Goal: Information Seeking & Learning: Learn about a topic

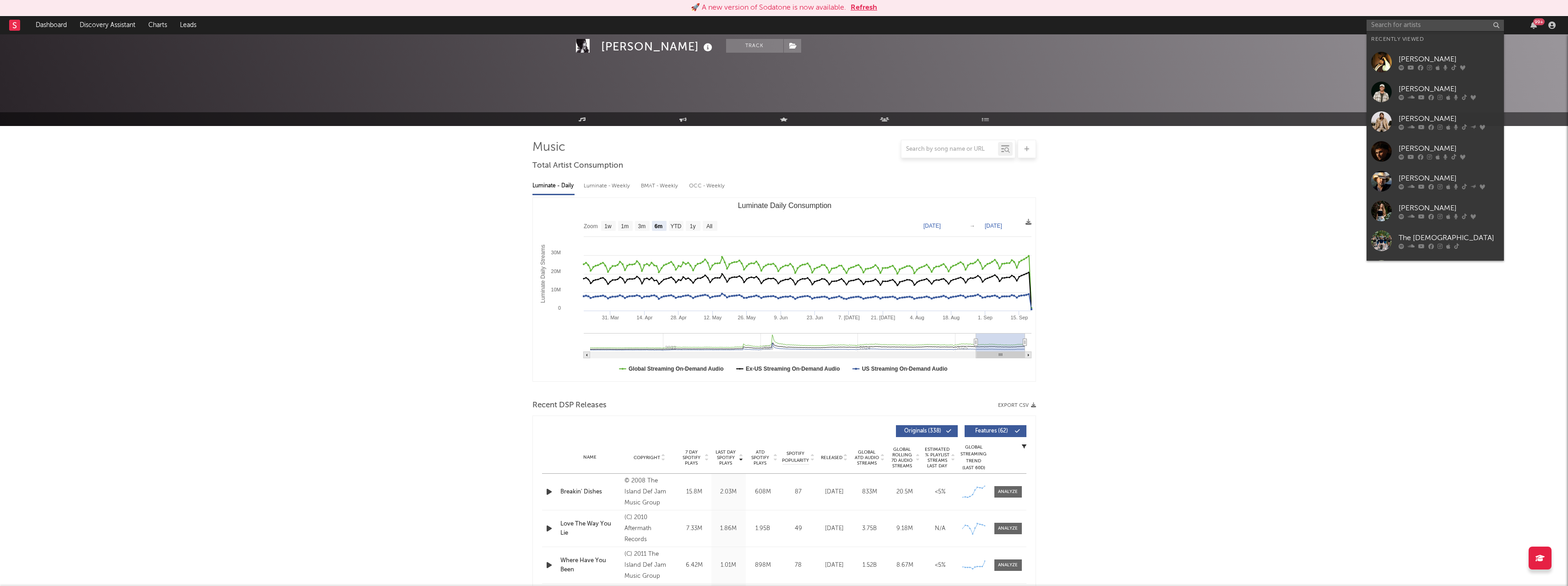
select select "6m"
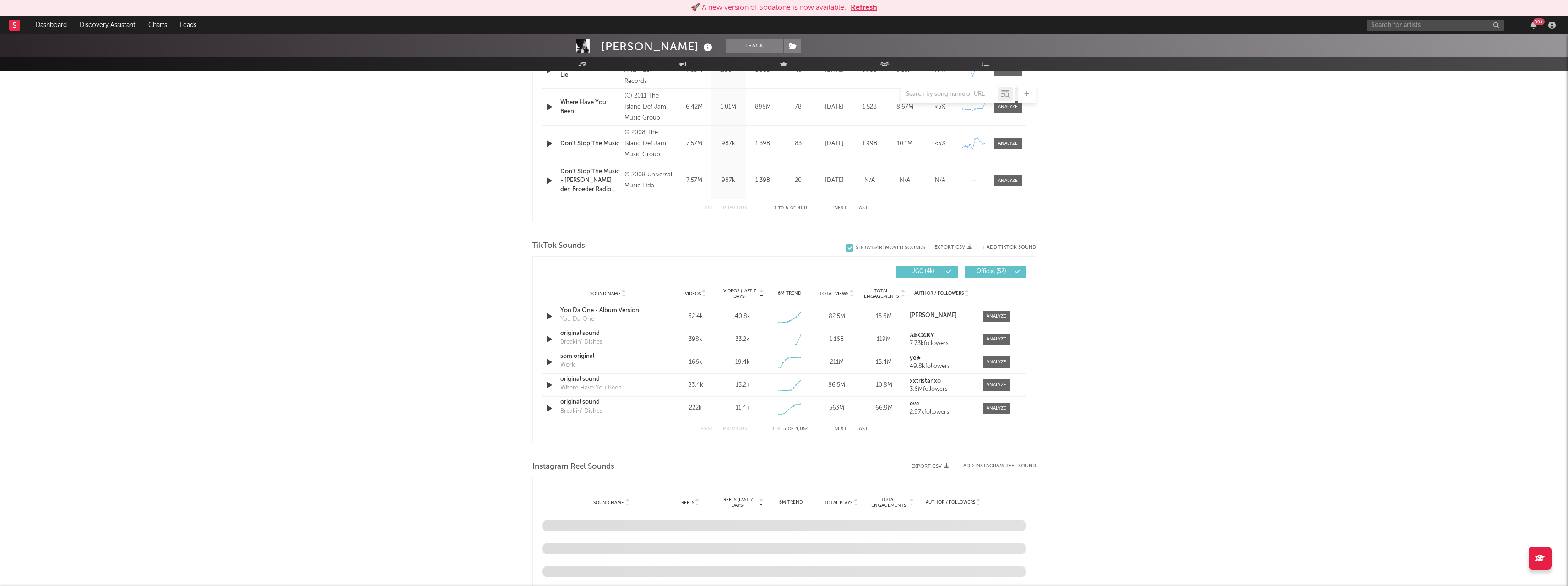
click at [871, 7] on button "Refresh" at bounding box center [864, 8] width 27 height 11
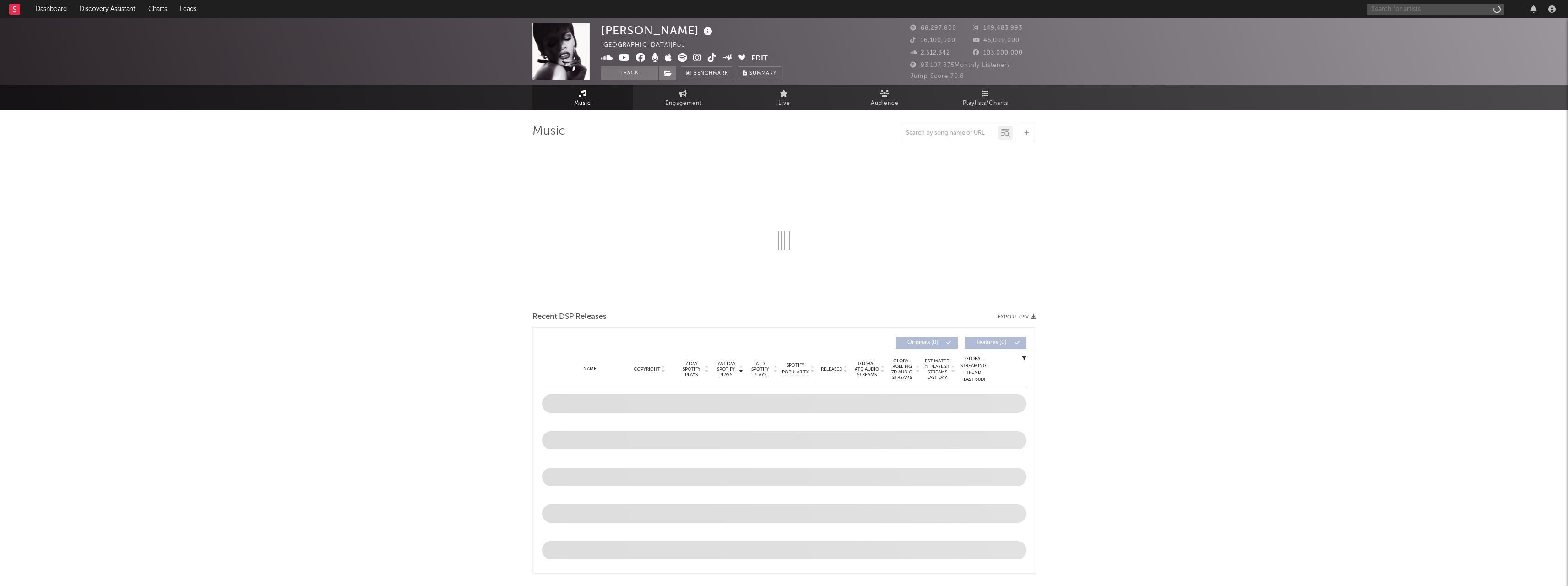
click at [1385, 7] on input "text" at bounding box center [1435, 9] width 138 height 12
type input "[PERSON_NAME]"
click at [1417, 7] on input "[PERSON_NAME]" at bounding box center [1435, 9] width 138 height 12
select select "6m"
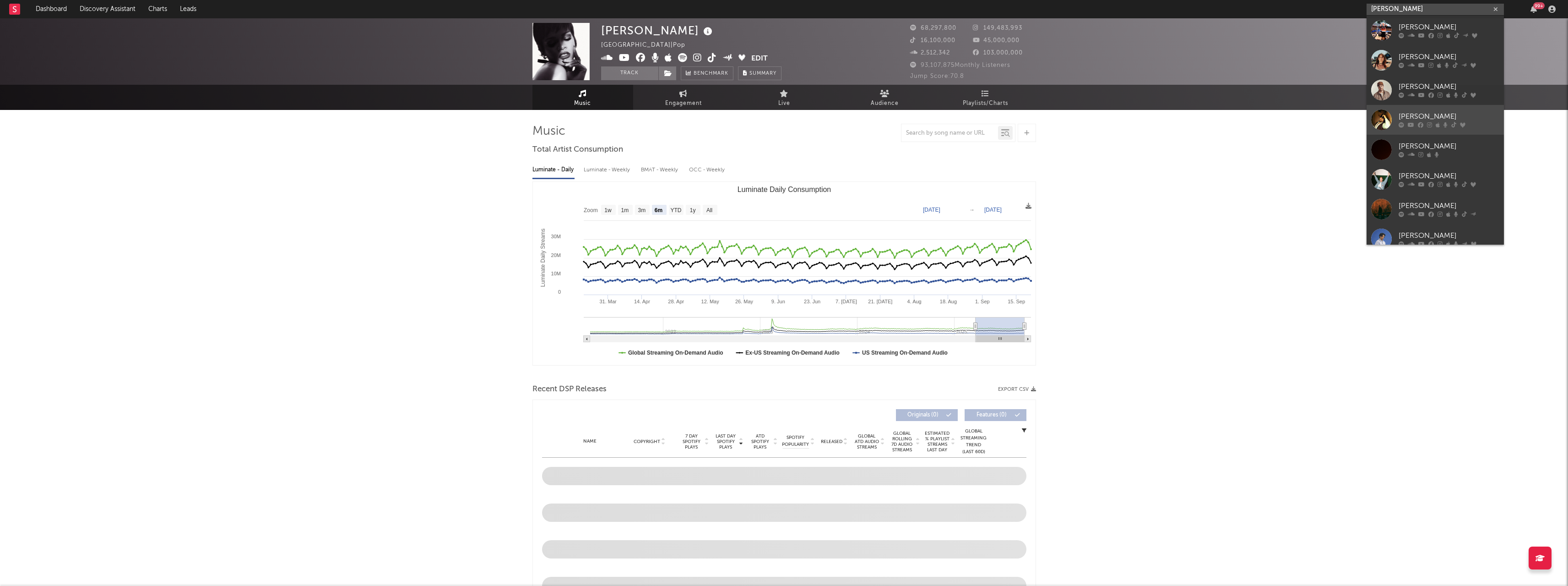
type input "[PERSON_NAME]"
click at [1417, 125] on div at bounding box center [1449, 125] width 100 height 5
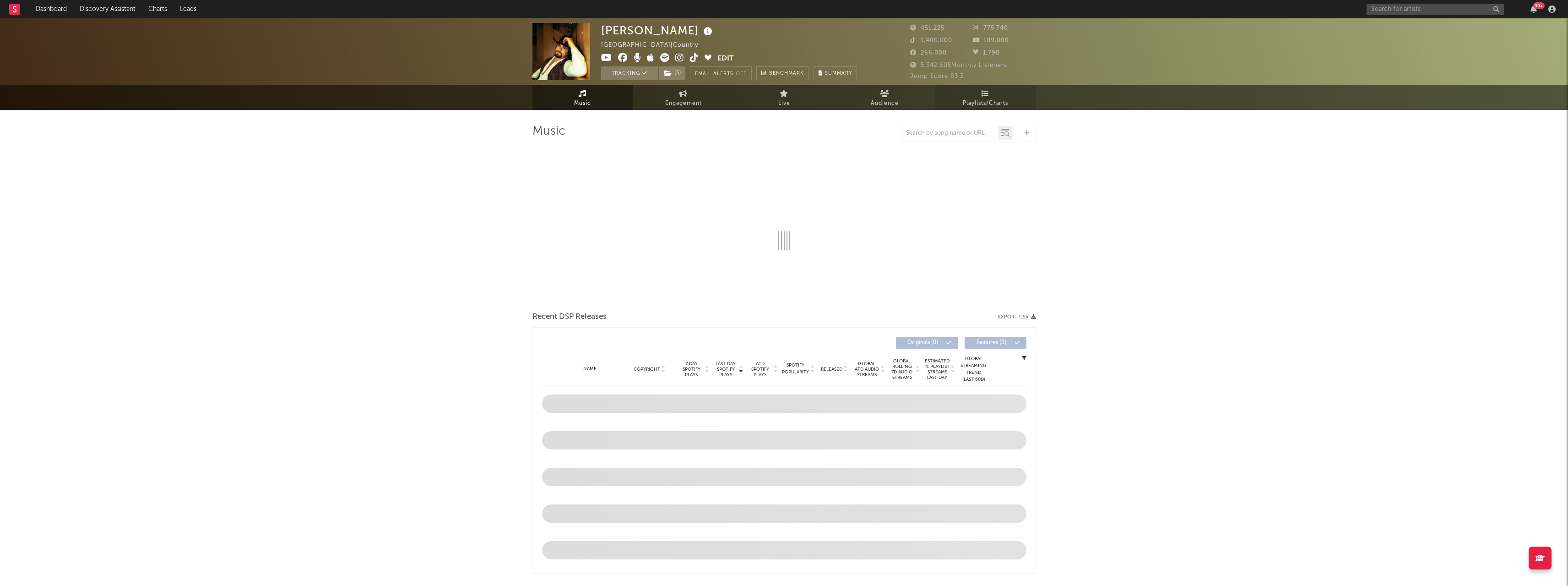
select select "6m"
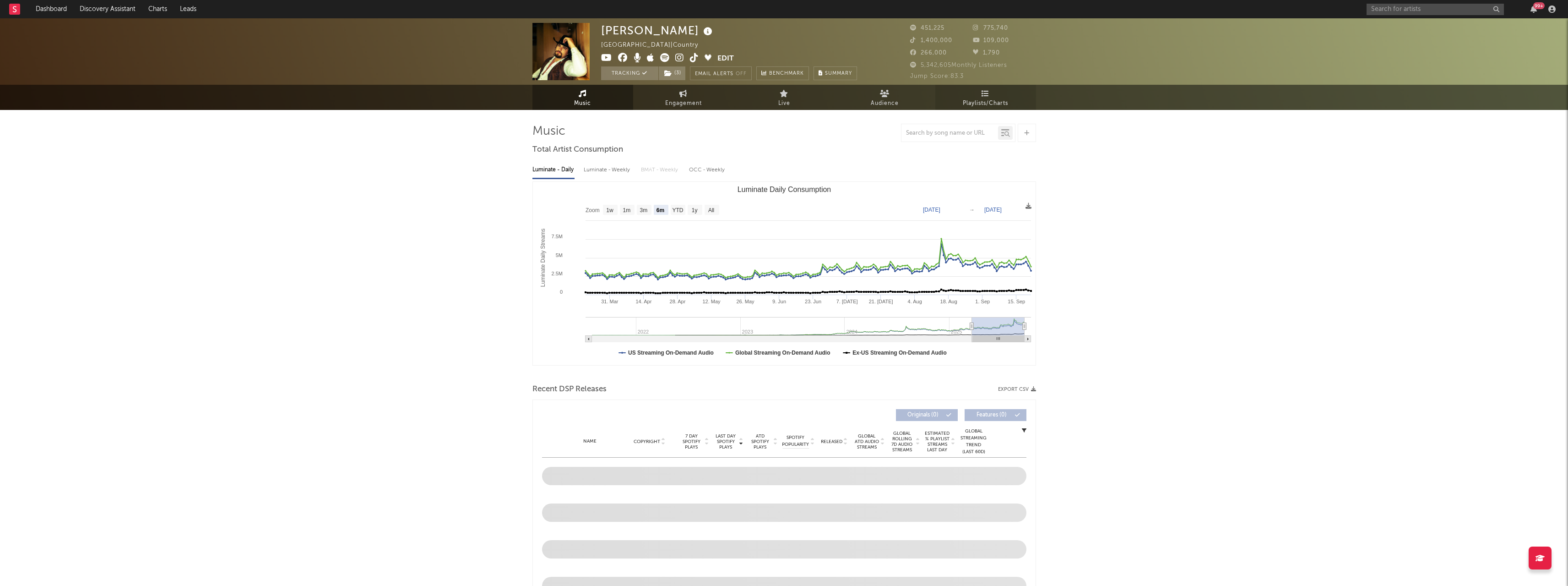
click at [993, 94] on link "Playlists/Charts" at bounding box center [985, 97] width 100 height 25
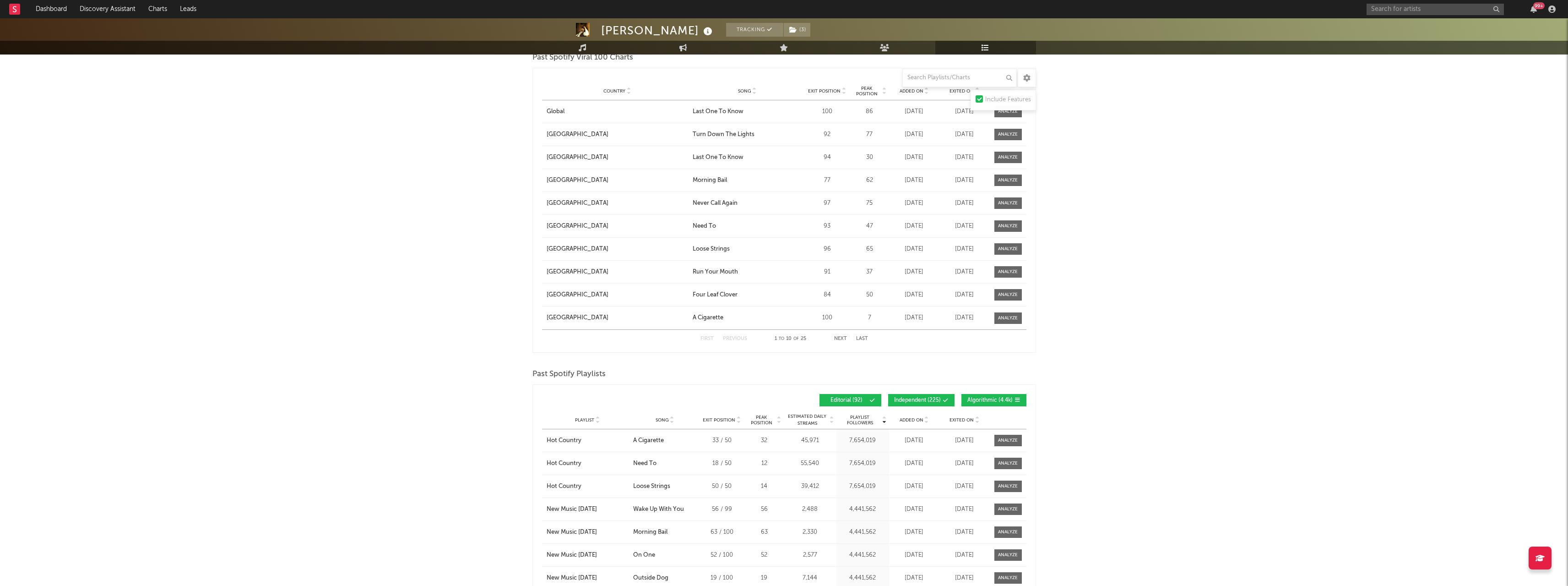
scroll to position [1374, 0]
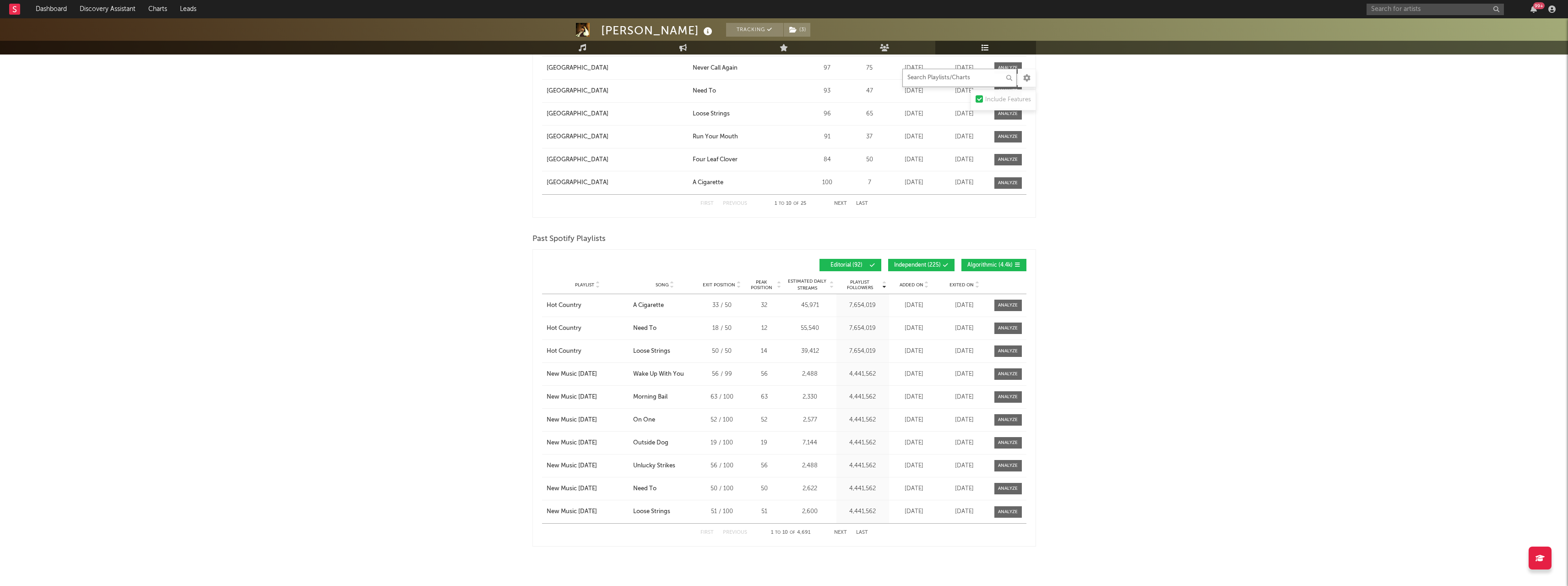
click at [930, 83] on input "text" at bounding box center [959, 78] width 114 height 18
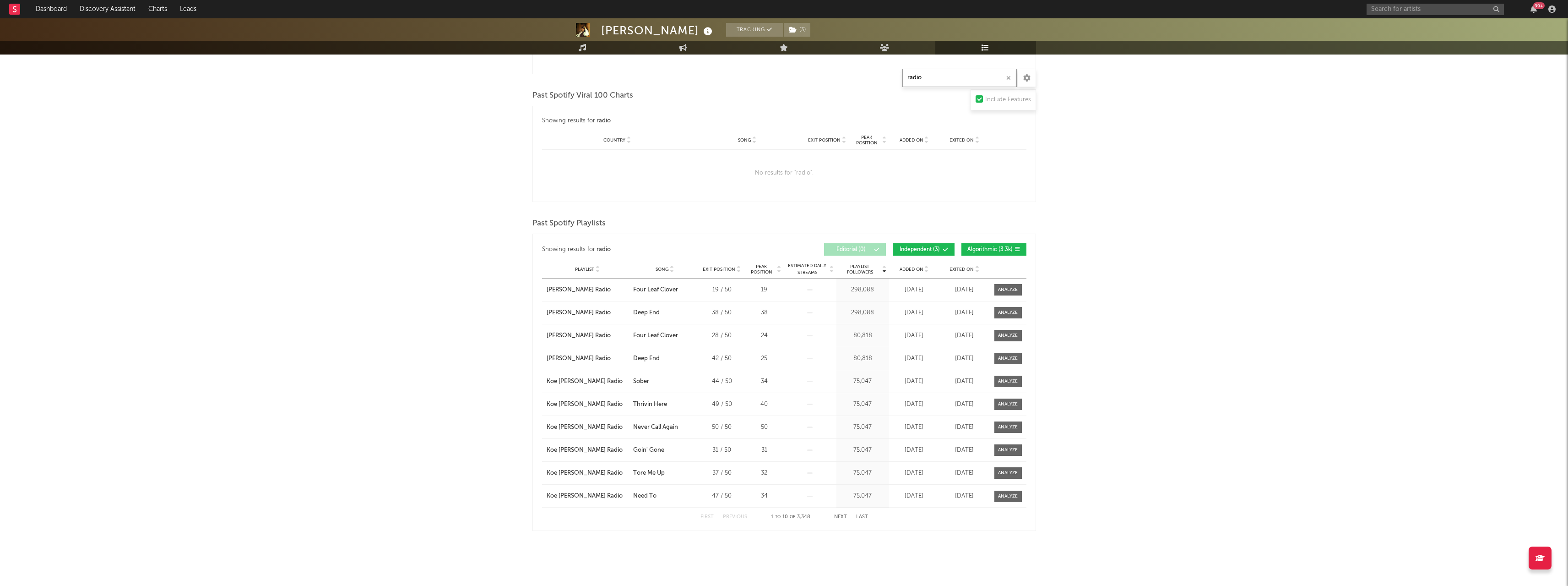
scroll to position [817, 0]
type input "radio"
click at [673, 272] on icon at bounding box center [672, 273] width 5 height 4
click at [839, 517] on button "Next" at bounding box center [840, 519] width 13 height 5
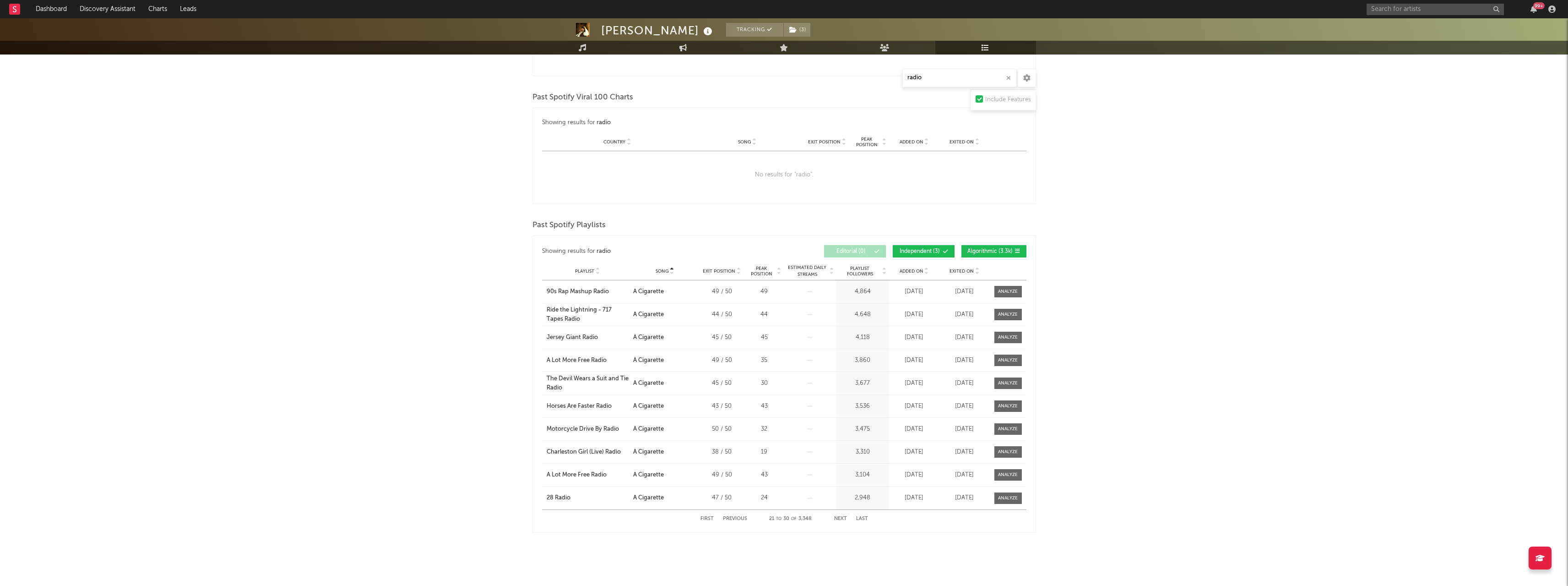
click at [839, 517] on button "Next" at bounding box center [840, 519] width 13 height 5
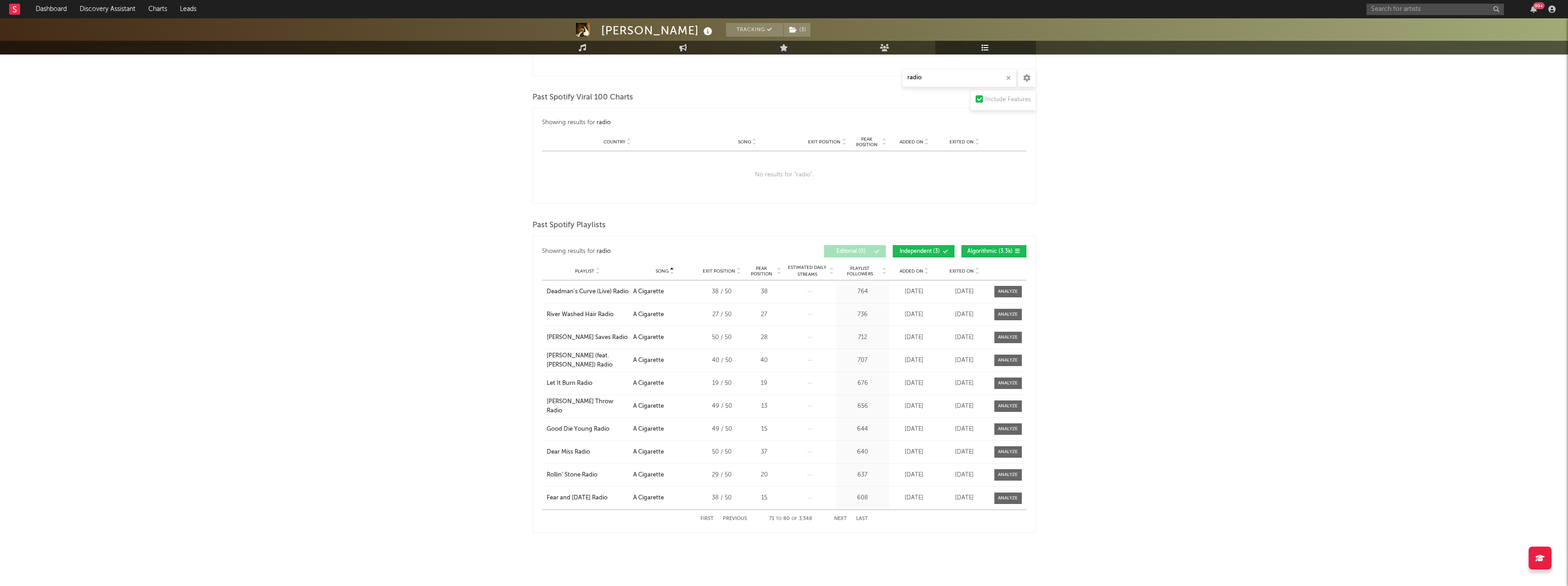
click at [839, 517] on button "Next" at bounding box center [840, 519] width 13 height 5
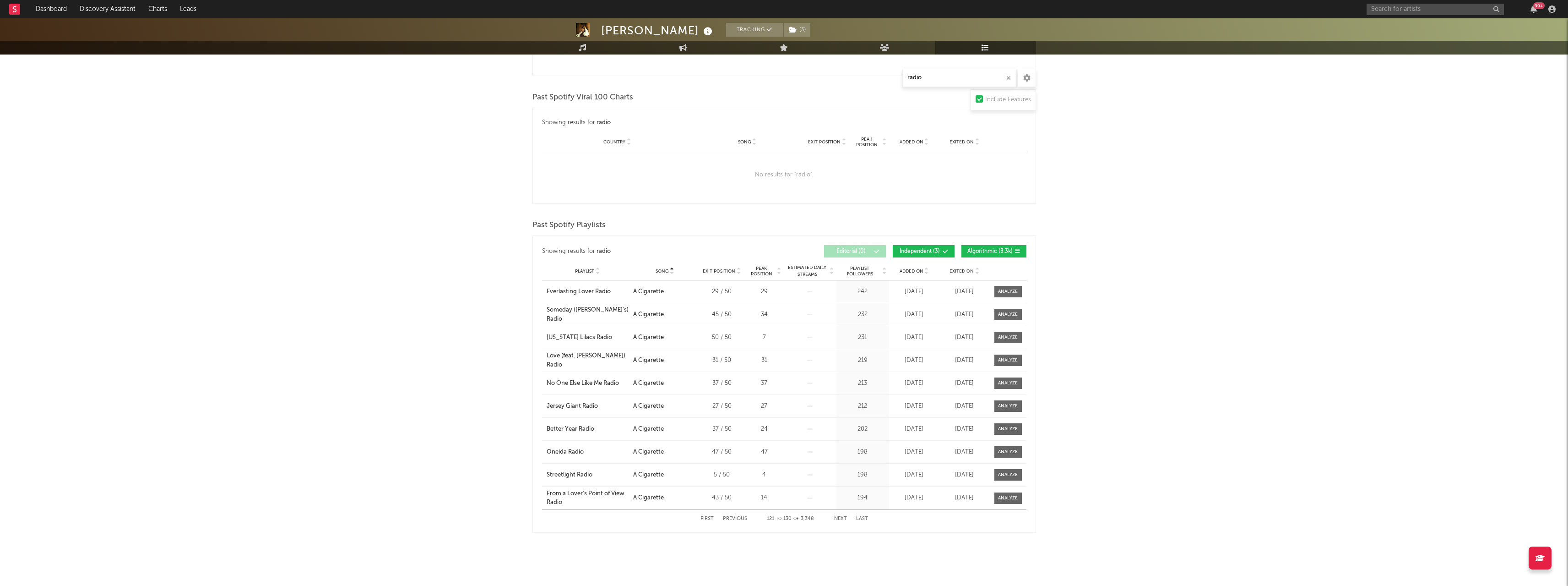
click at [839, 517] on button "Next" at bounding box center [840, 519] width 13 height 5
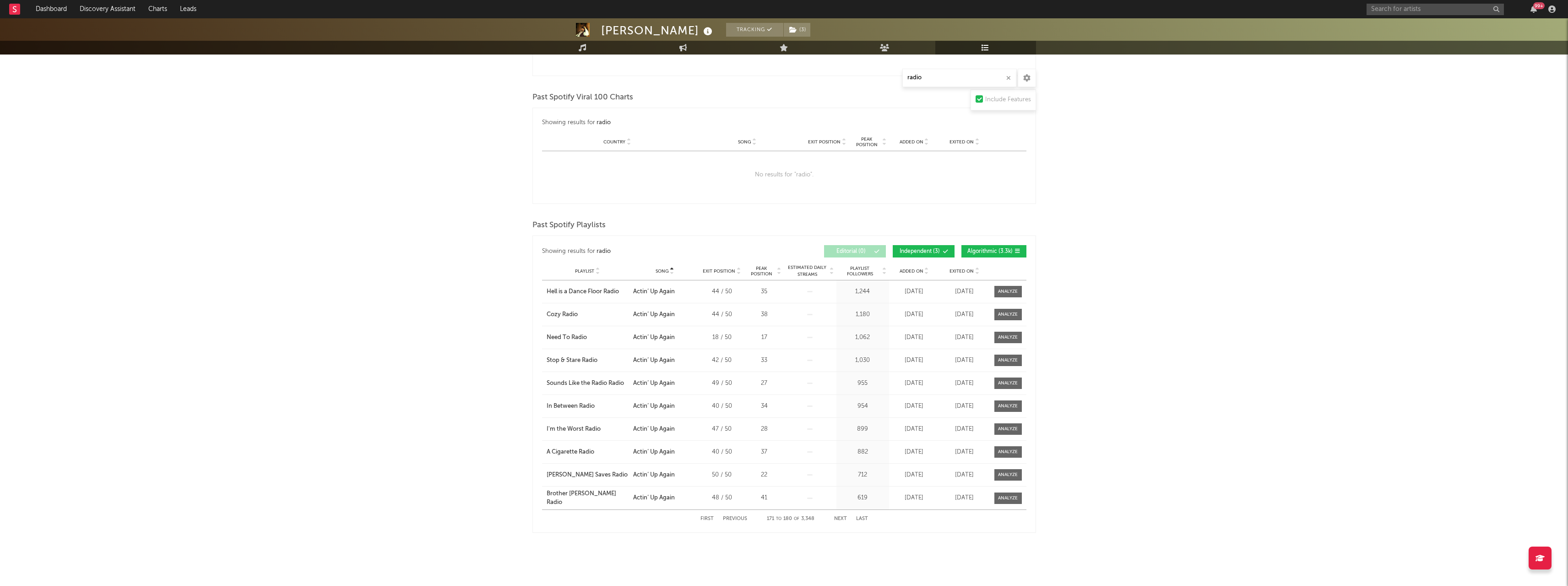
click at [839, 517] on button "Next" at bounding box center [840, 519] width 13 height 5
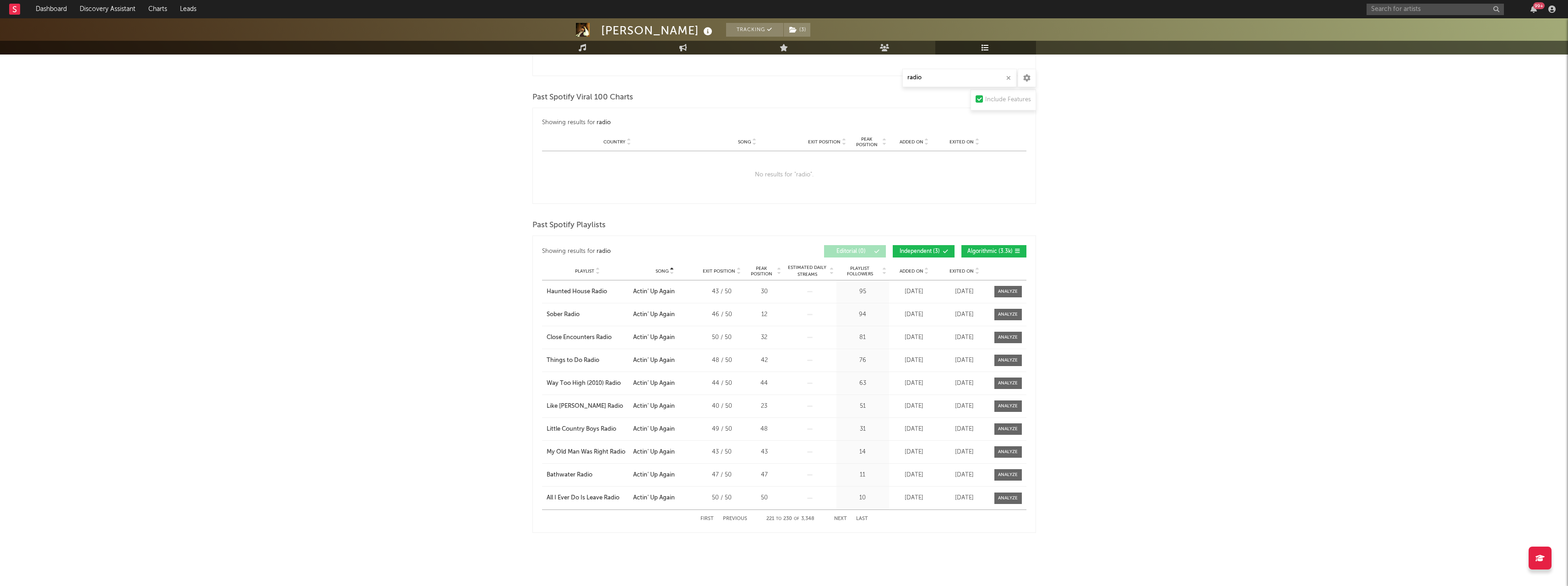
click at [839, 517] on button "Next" at bounding box center [840, 519] width 13 height 5
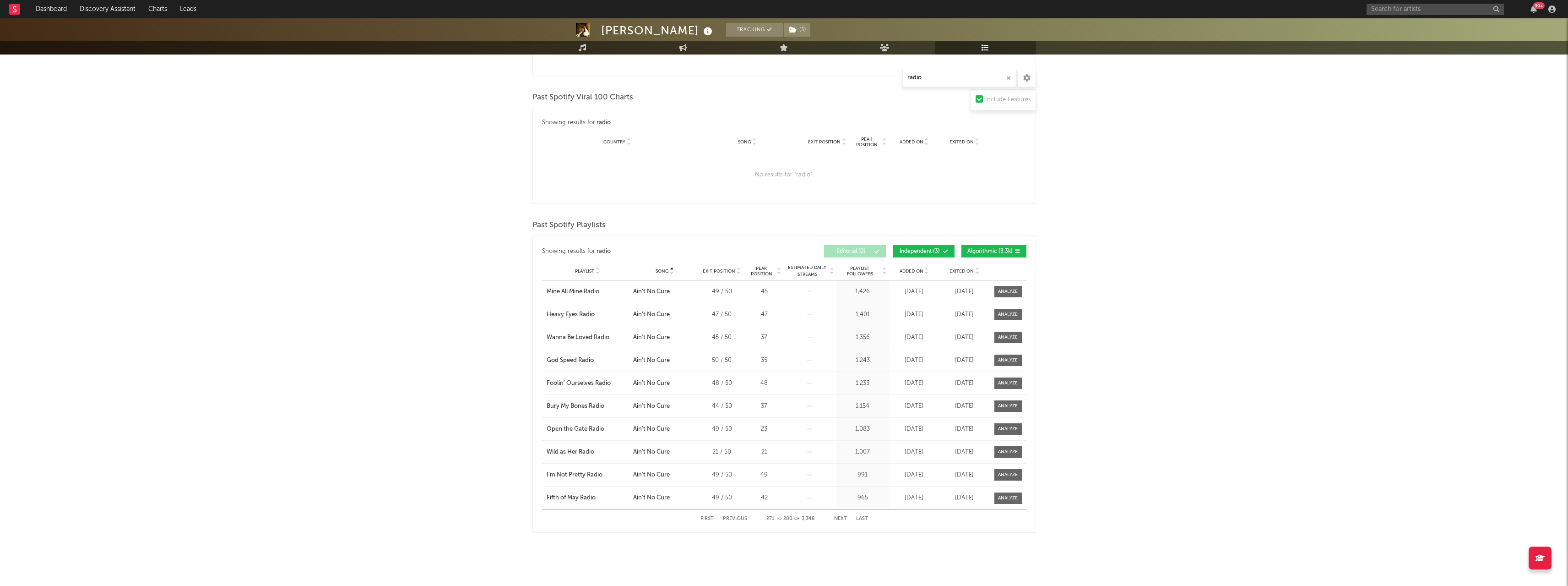
click at [839, 517] on button "Next" at bounding box center [840, 519] width 13 height 5
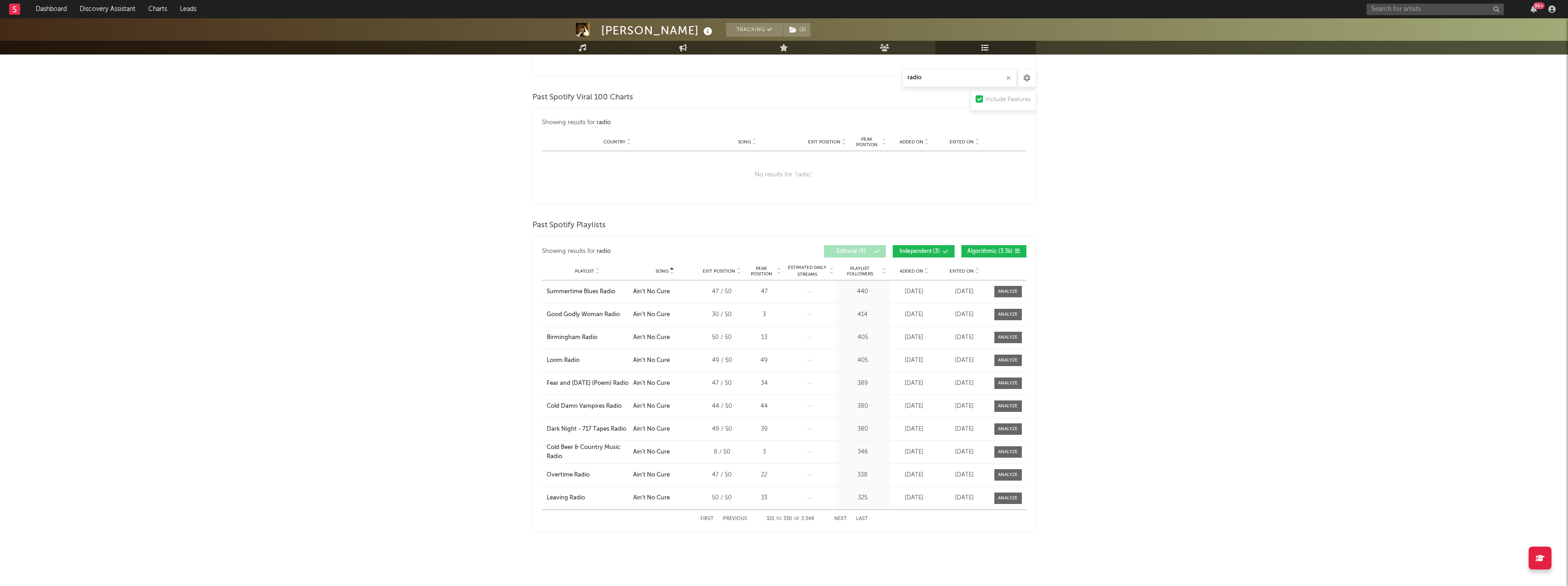
click at [839, 517] on button "Next" at bounding box center [840, 519] width 13 height 5
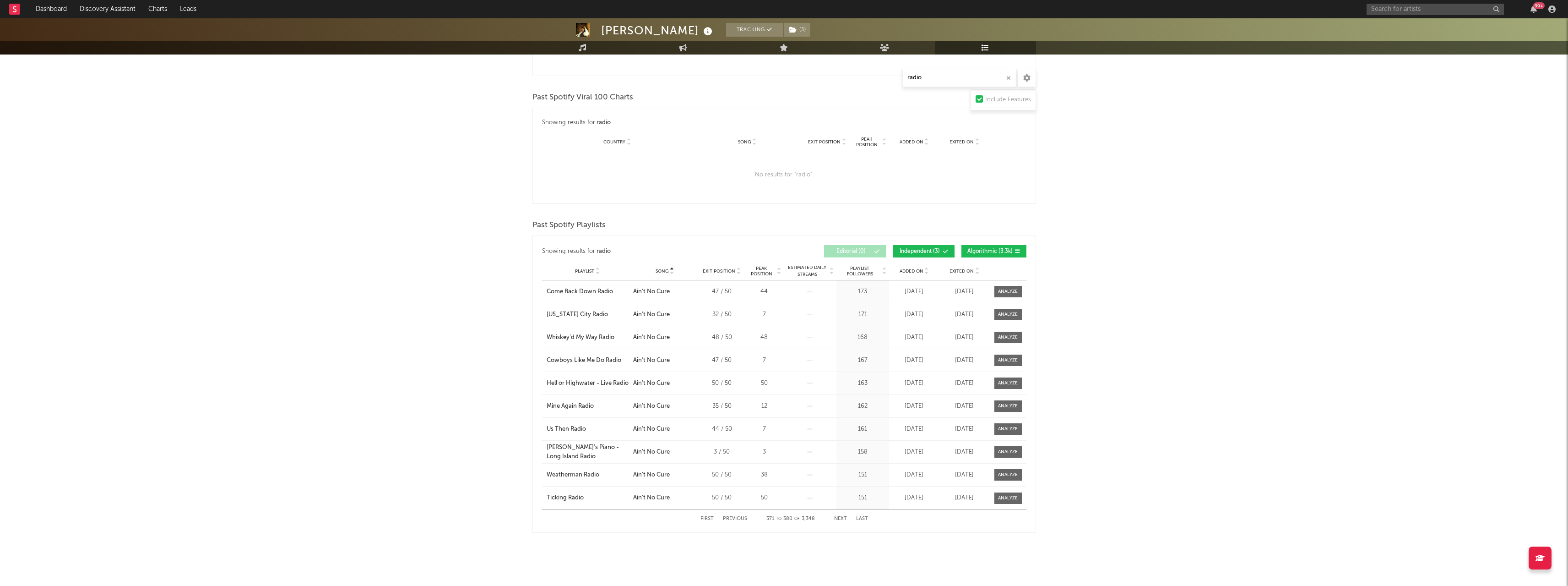
click at [839, 517] on button "Next" at bounding box center [840, 519] width 13 height 5
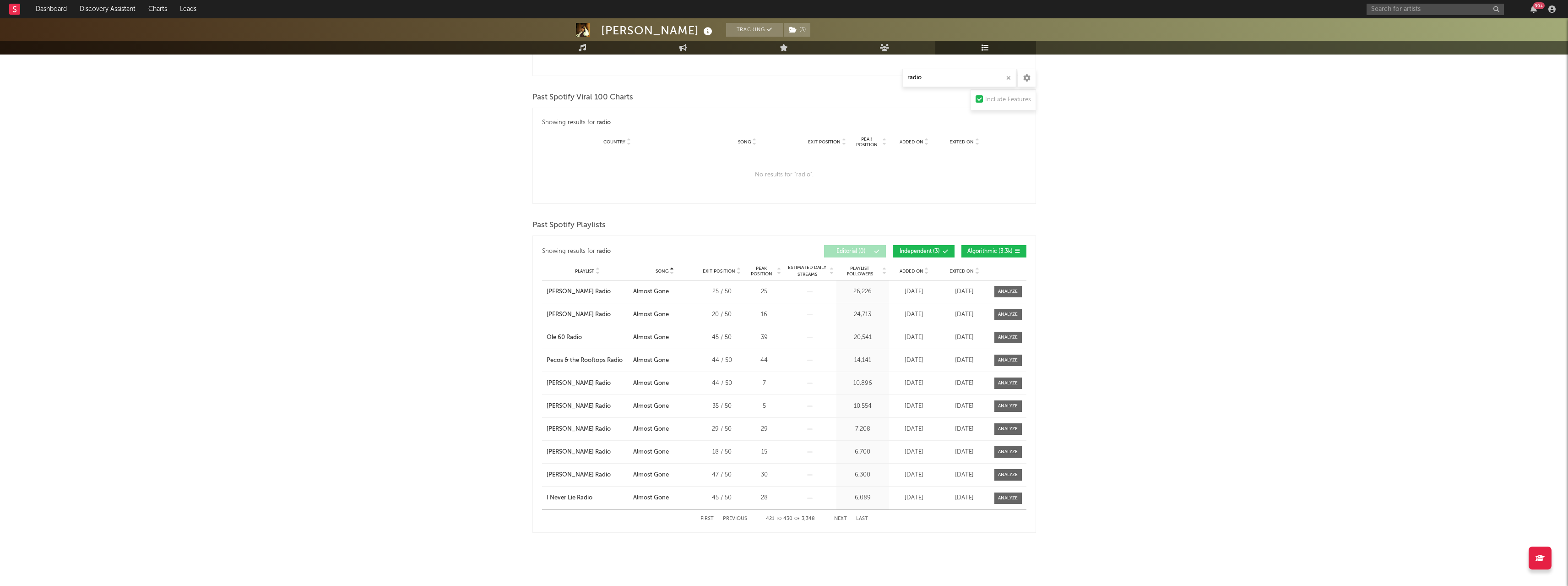
click at [839, 517] on button "Next" at bounding box center [840, 519] width 13 height 5
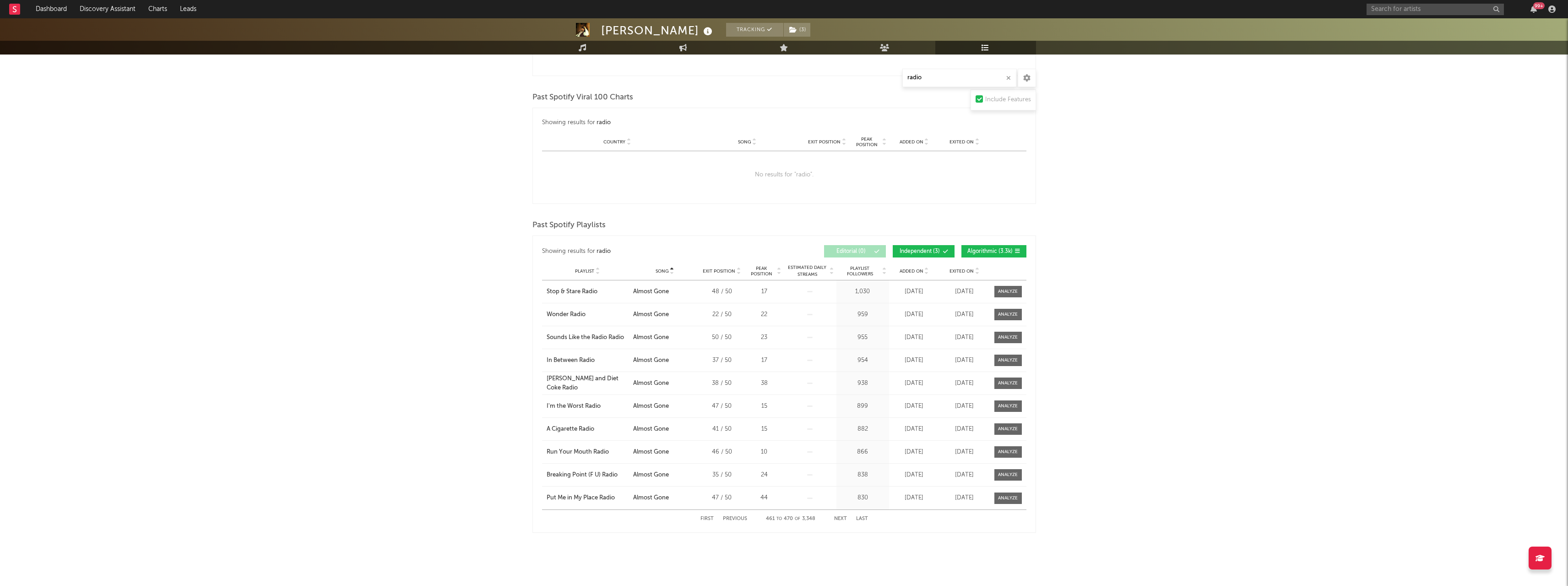
click at [839, 517] on button "Next" at bounding box center [840, 519] width 13 height 5
click at [978, 272] on icon at bounding box center [977, 273] width 5 height 4
click at [976, 272] on icon at bounding box center [977, 273] width 5 height 4
click at [841, 519] on button "Next" at bounding box center [840, 519] width 13 height 5
click at [842, 518] on button "Next" at bounding box center [840, 519] width 13 height 5
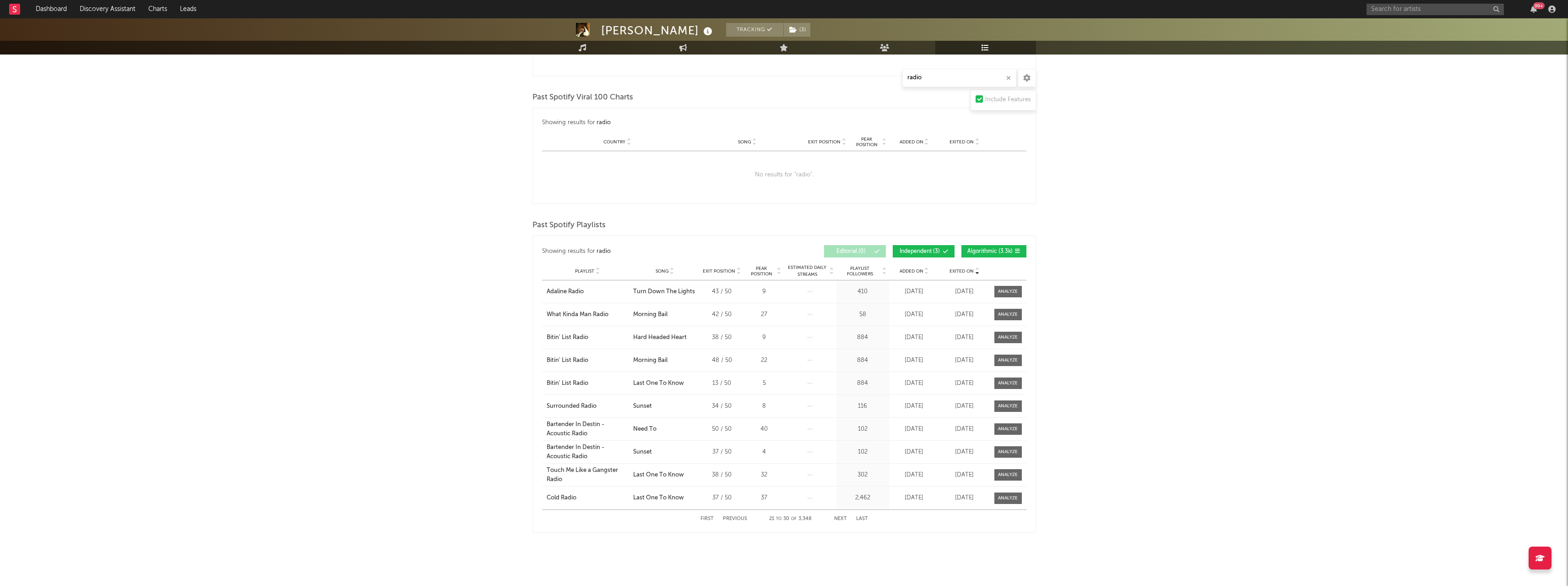
click at [839, 517] on button "Next" at bounding box center [840, 519] width 13 height 5
click at [836, 518] on button "Next" at bounding box center [840, 519] width 13 height 5
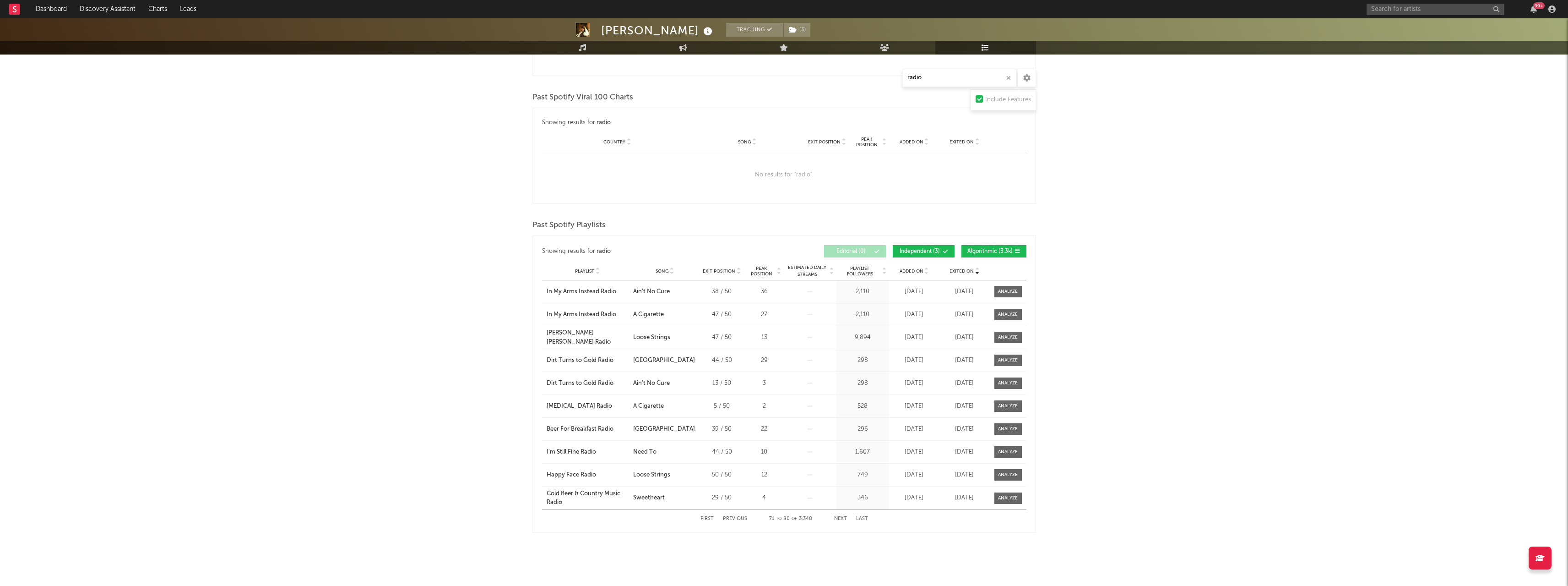
click at [836, 518] on button "Next" at bounding box center [840, 519] width 13 height 5
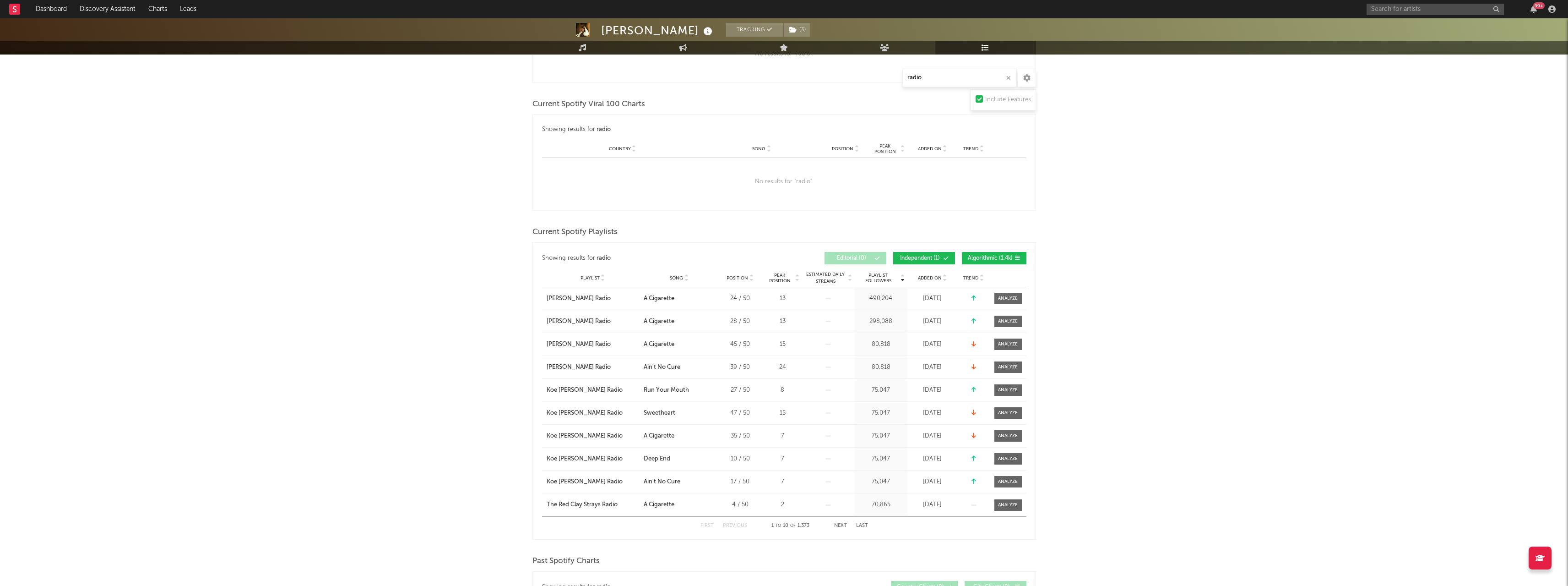
scroll to position [222, 0]
click at [839, 528] on button "Next" at bounding box center [840, 528] width 13 height 5
click at [1009, 415] on div at bounding box center [1008, 415] width 19 height 7
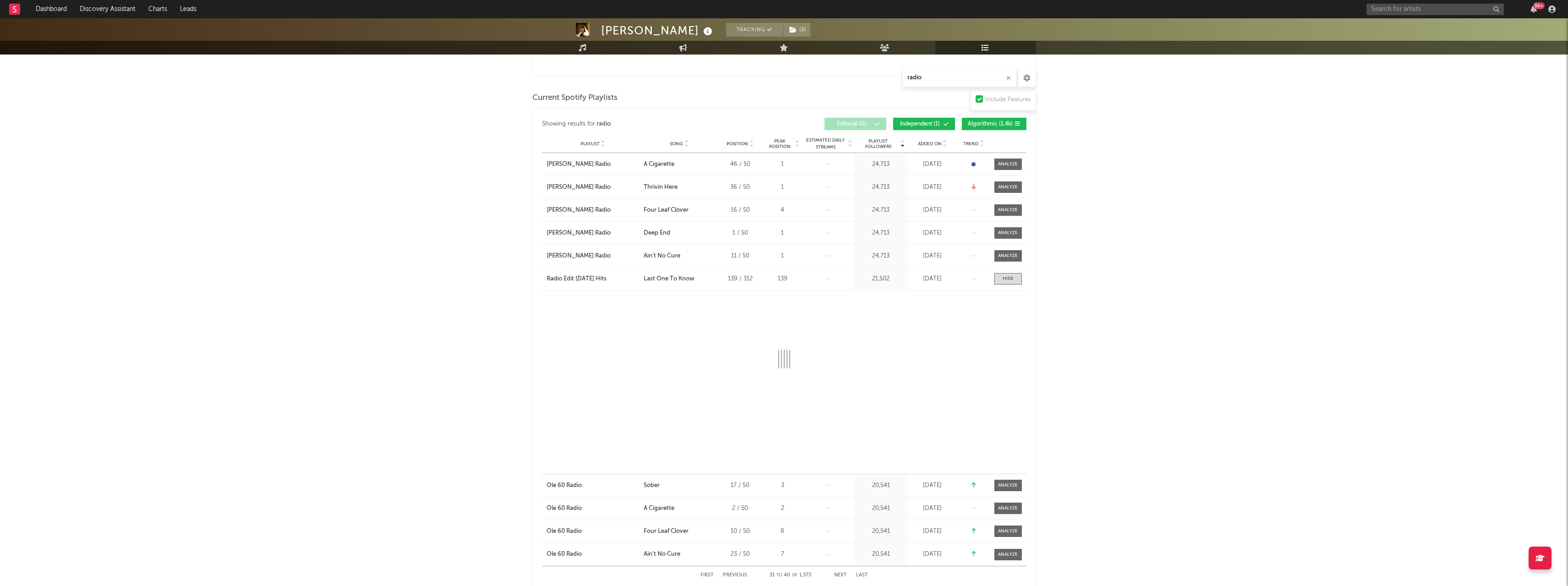
scroll to position [359, 0]
select select "1w"
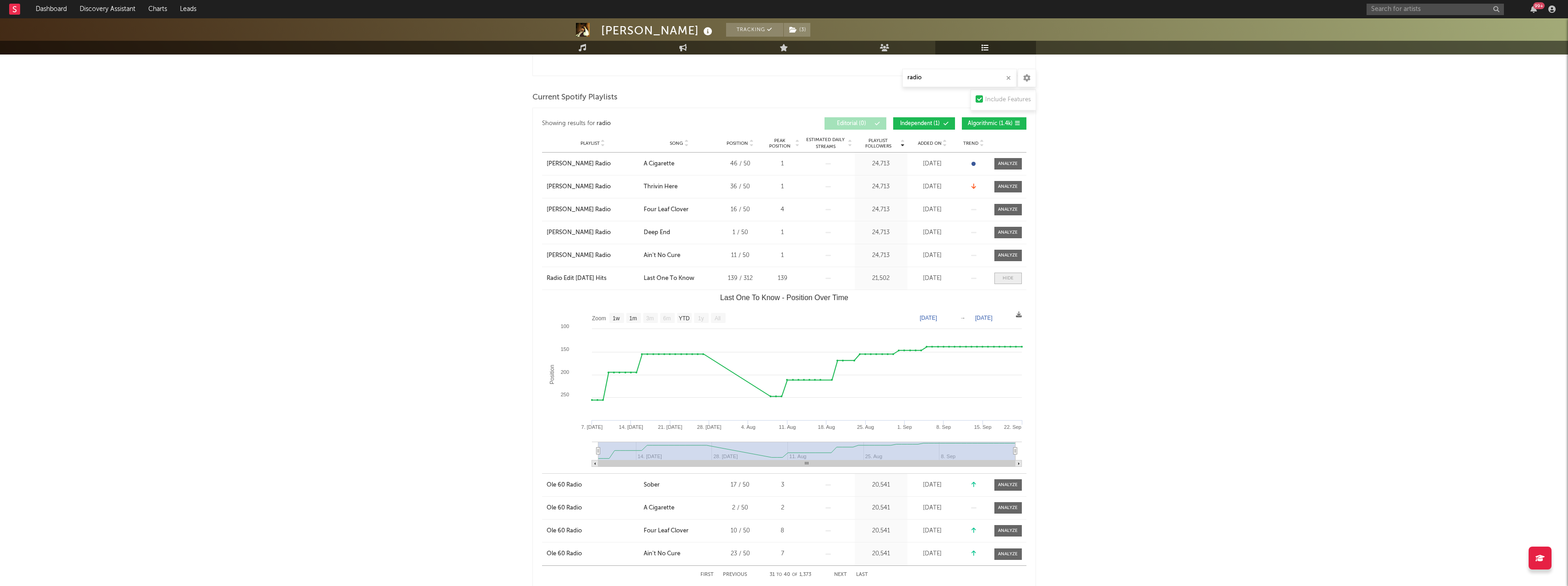
click at [1007, 279] on div at bounding box center [1008, 278] width 11 height 7
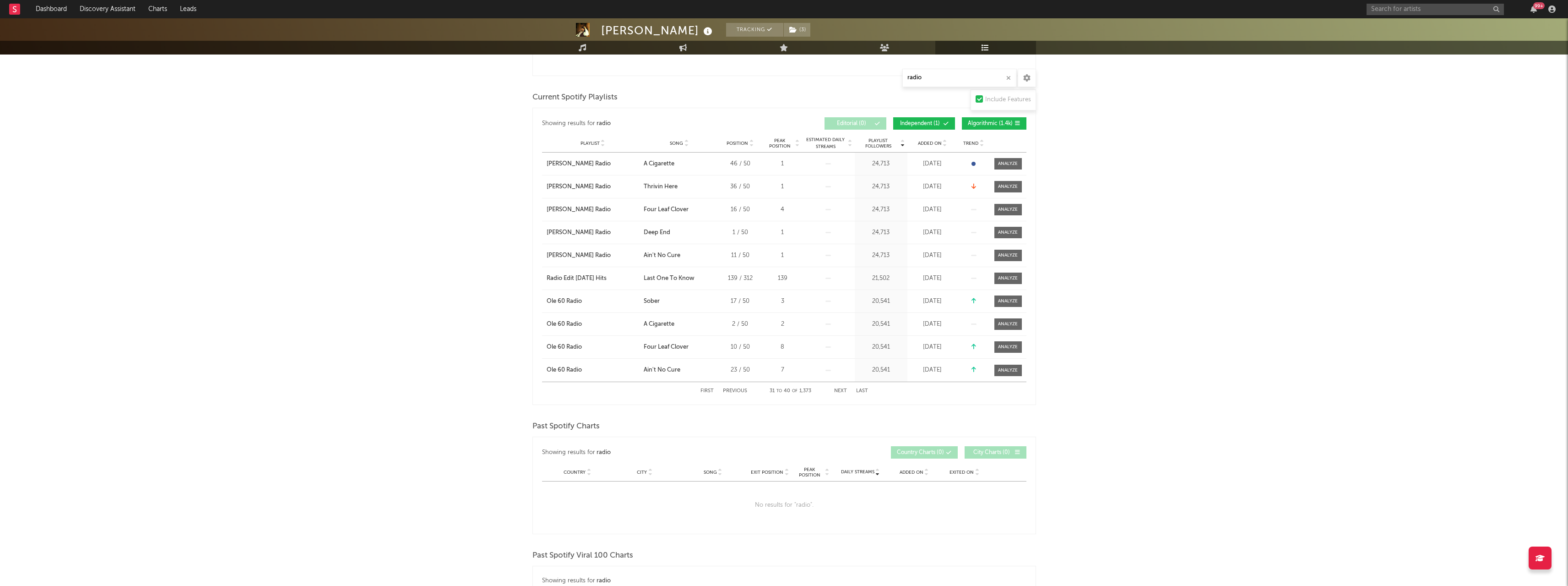
click at [841, 389] on button "Next" at bounding box center [840, 391] width 13 height 5
click at [841, 389] on button "Next" at bounding box center [840, 391] width 13 height 5
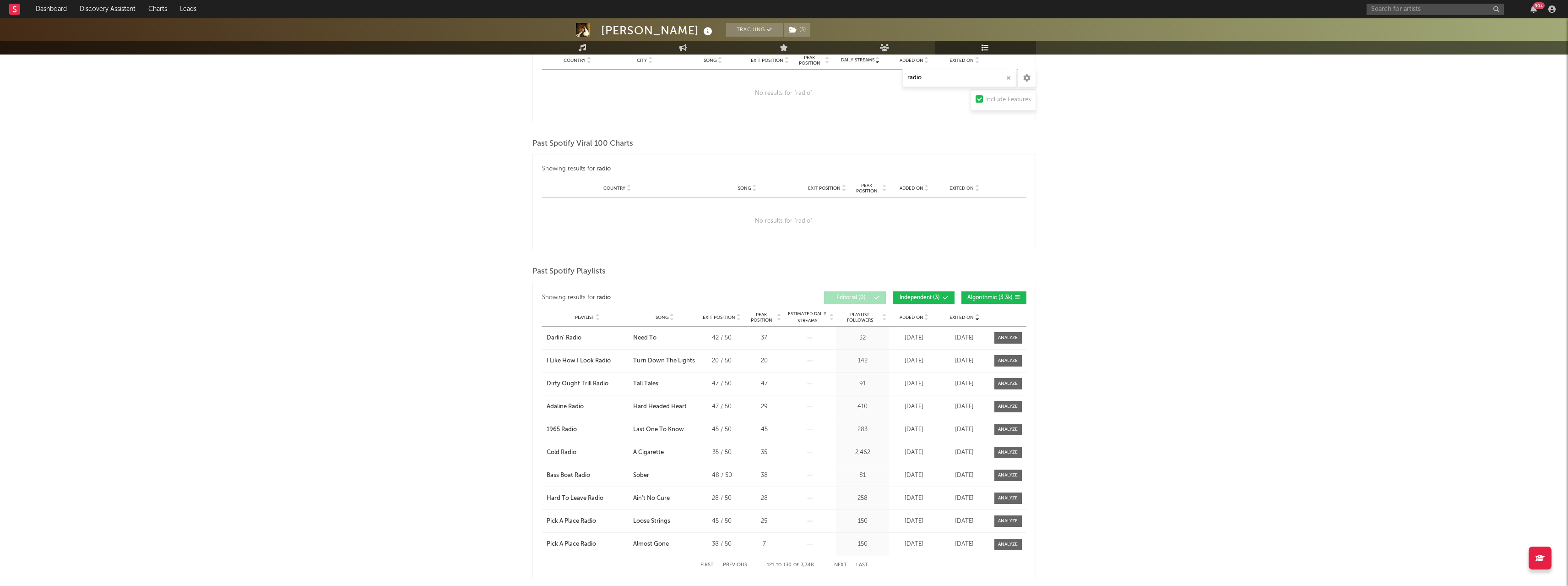
scroll to position [817, 0]
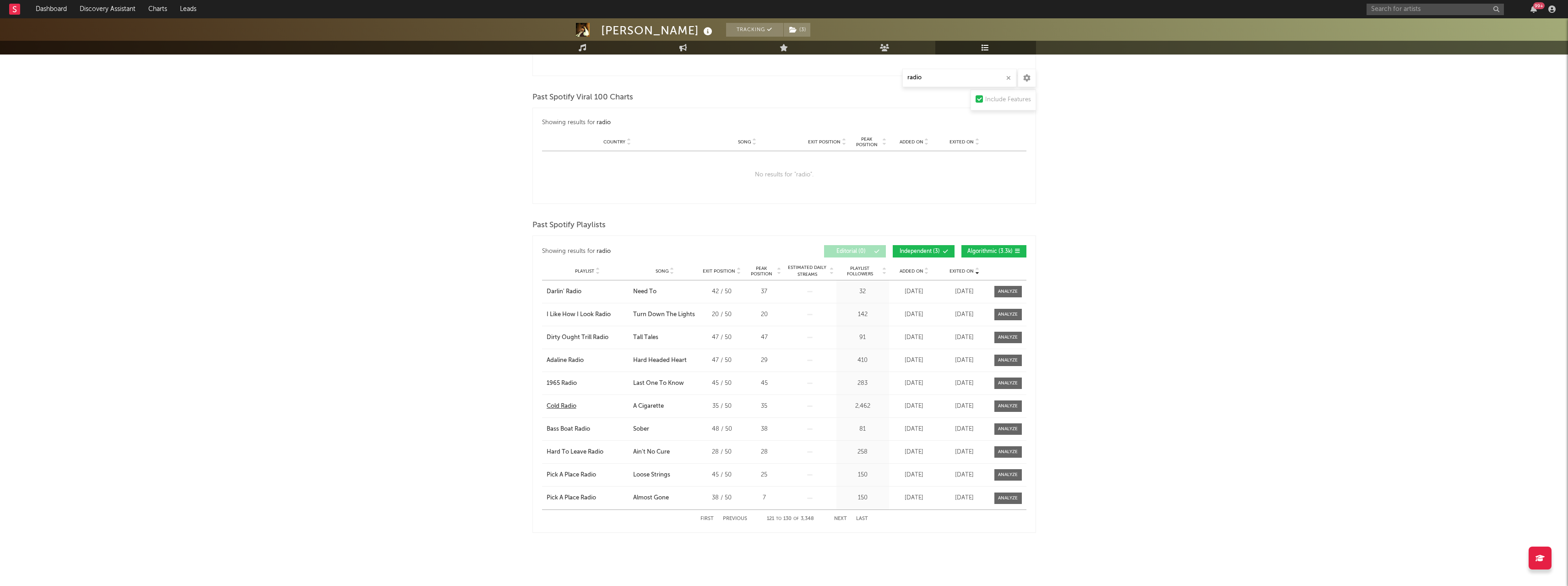
click at [573, 405] on div "Cold Radio" at bounding box center [561, 406] width 30 height 9
